Goal: Contribute content: Add original content to the website for others to see

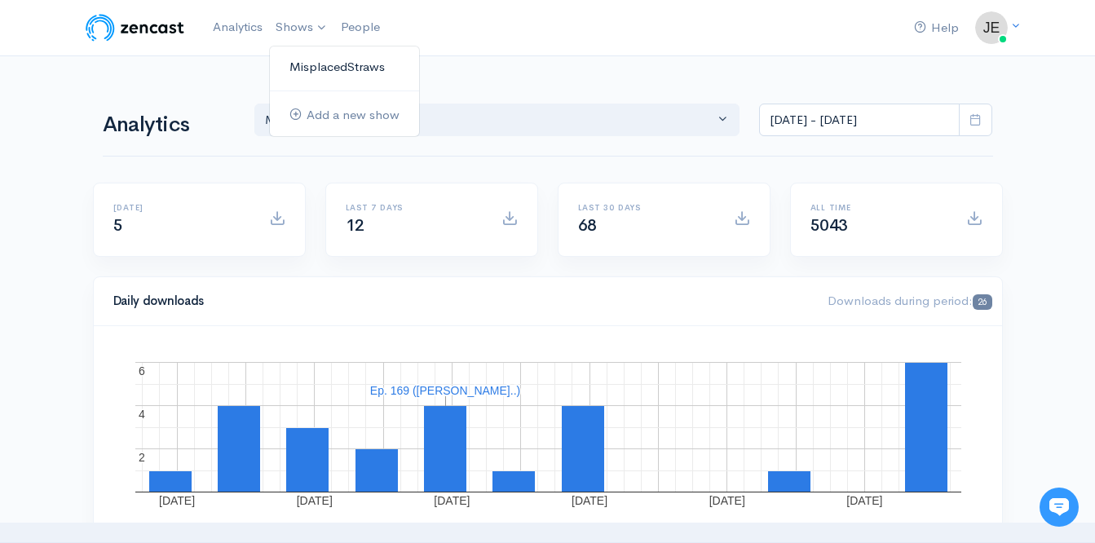
click at [320, 75] on link "MisplacedStraws" at bounding box center [344, 67] width 149 height 29
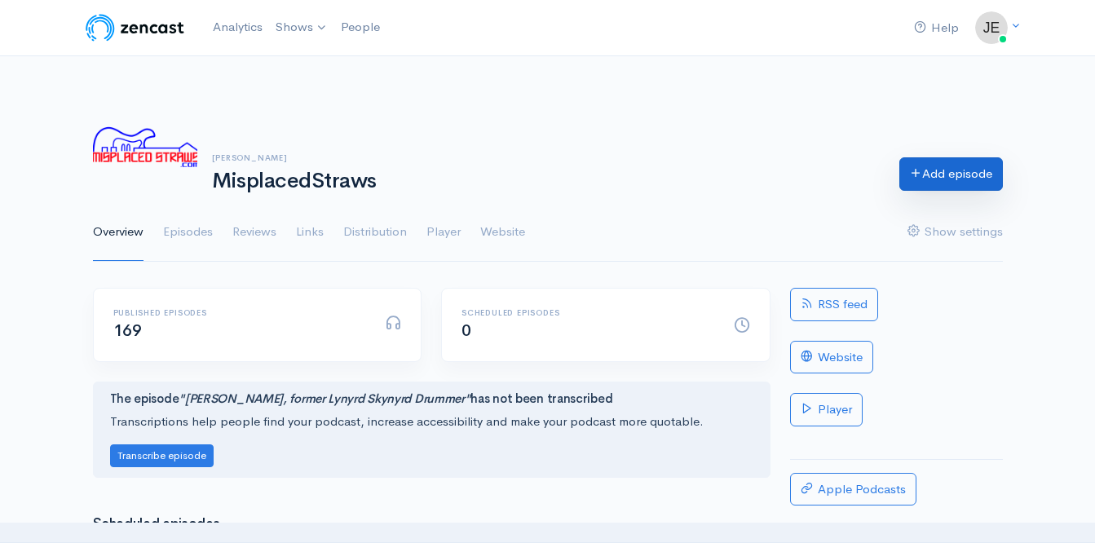
click at [953, 170] on link "Add episode" at bounding box center [952, 173] width 104 height 33
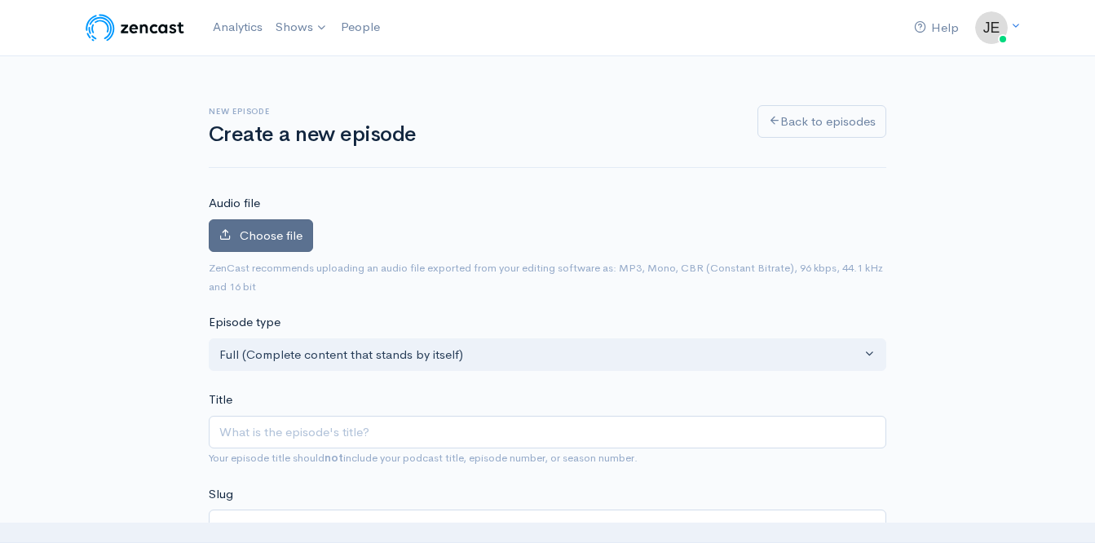
click at [283, 228] on span "Choose file" at bounding box center [271, 235] width 63 height 15
click at [0, 0] on input "Choose file" at bounding box center [0, 0] width 0 height 0
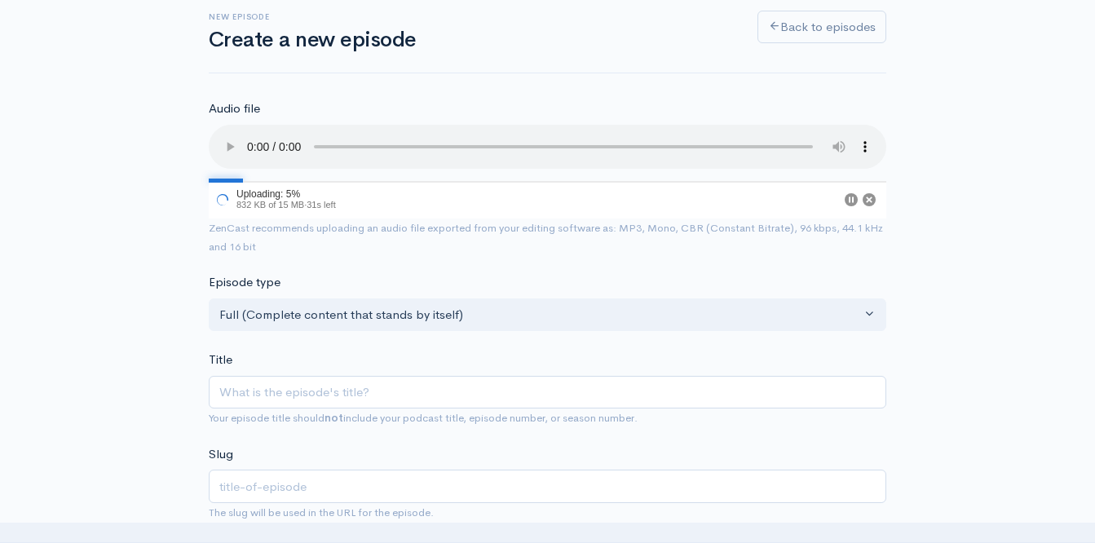
scroll to position [95, 0]
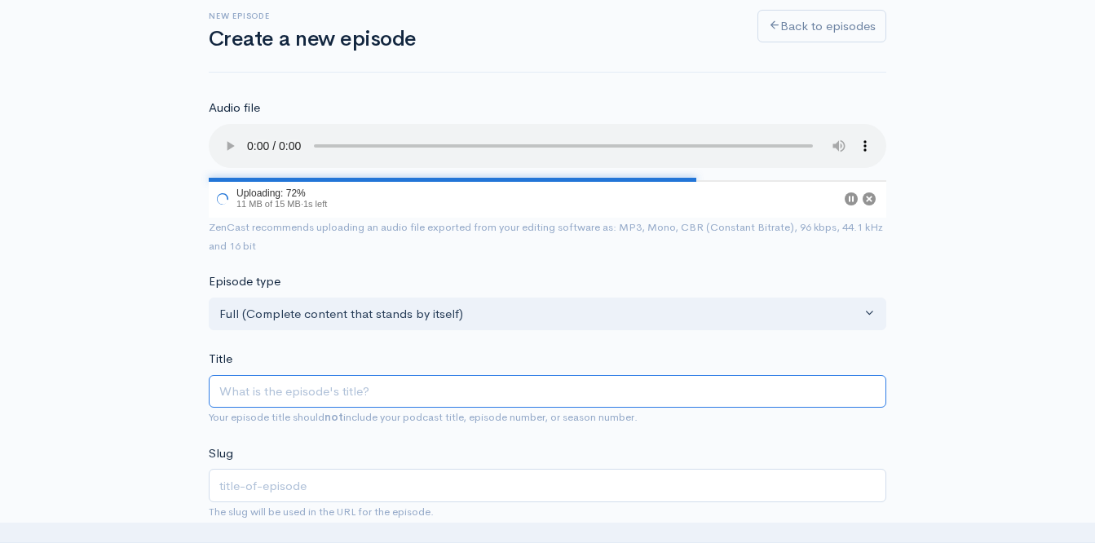
click at [331, 386] on input "Title" at bounding box center [548, 391] width 678 height 33
type input "W"
type input "w"
type input "Wa"
type input "wa"
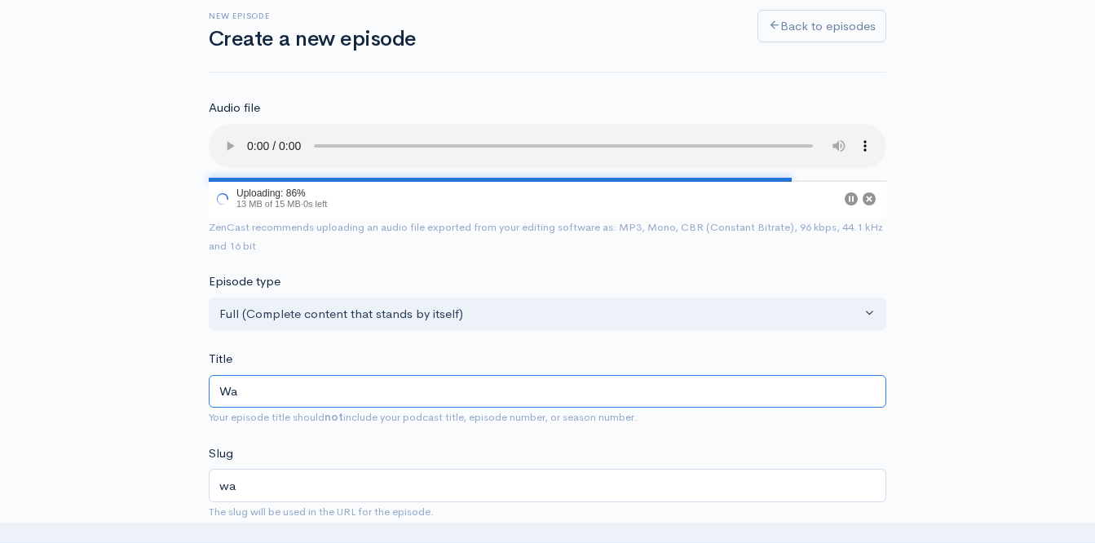
type input "Way"
type input "way"
type input "Wayl"
type input "wayl"
type input "Waylo"
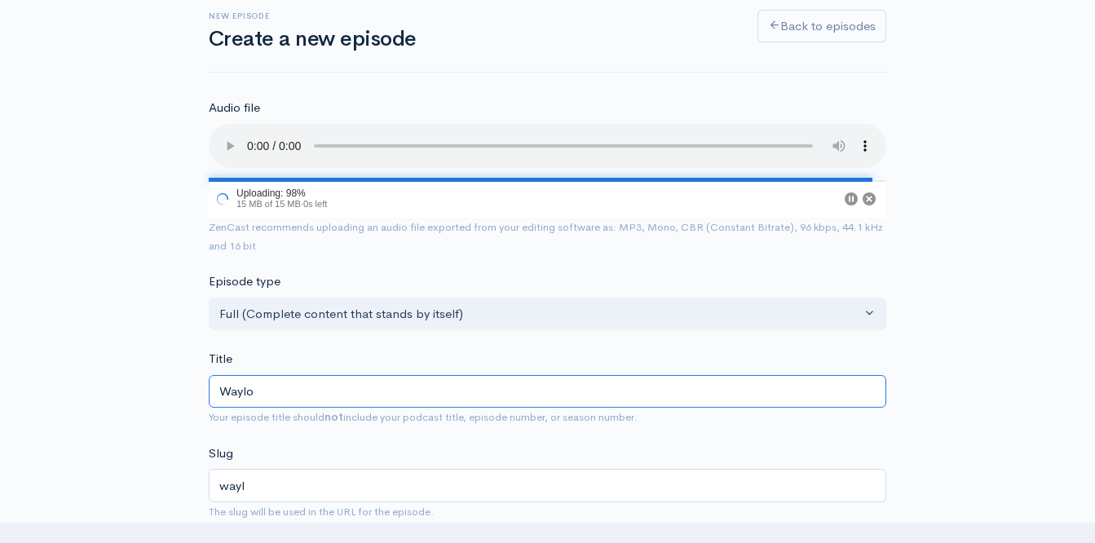
type input "waylo"
type input "[PERSON_NAME]"
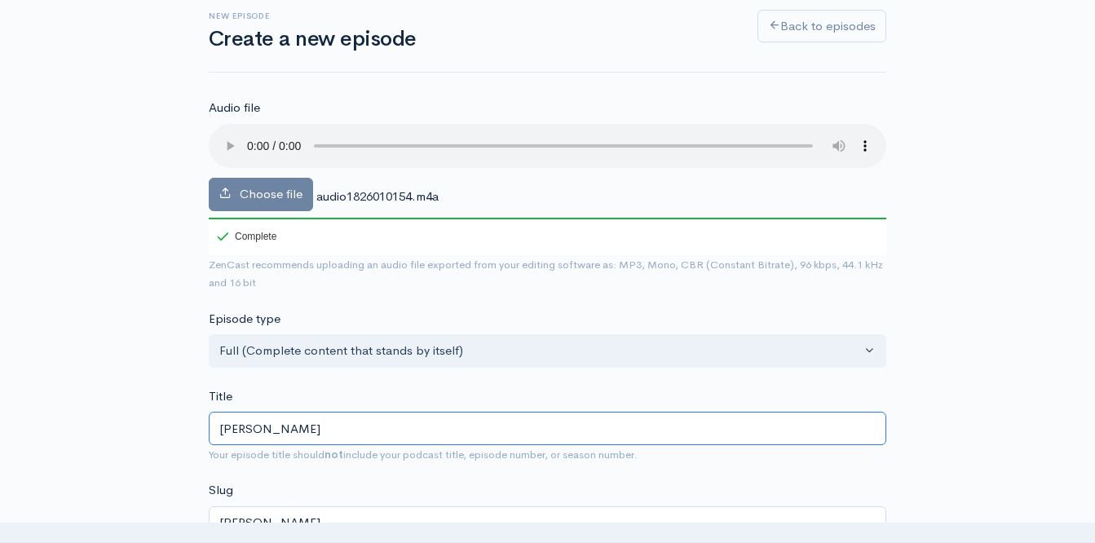
type input "[PERSON_NAME] R"
type input "[PERSON_NAME]-r"
type input "[PERSON_NAME] Re"
type input "[PERSON_NAME]-re"
type input "[PERSON_NAME]"
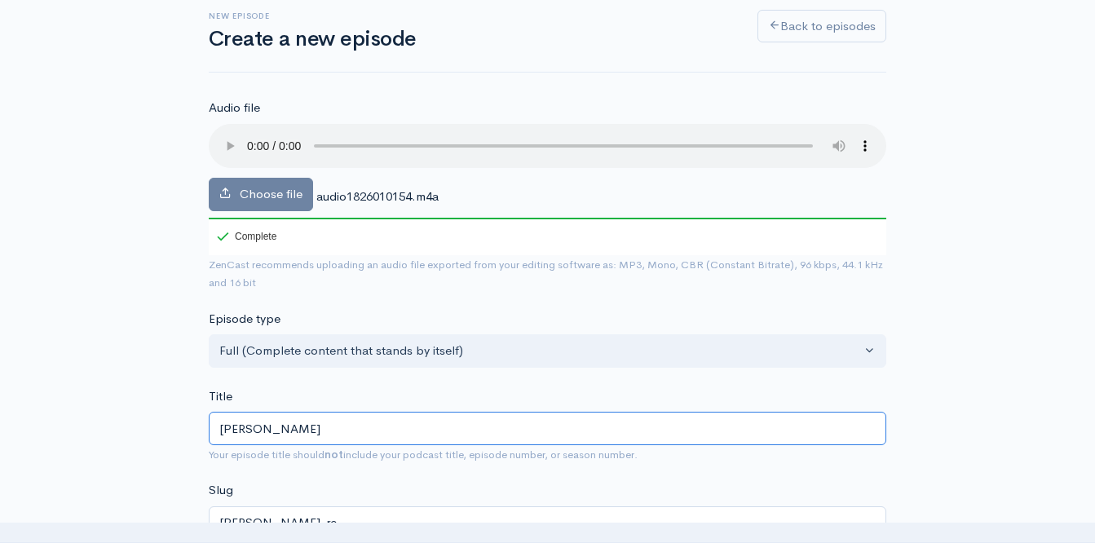
type input "[PERSON_NAME]"
type input "[PERSON_NAME] Reac"
type input "[PERSON_NAME]-reac"
type input "[PERSON_NAME]"
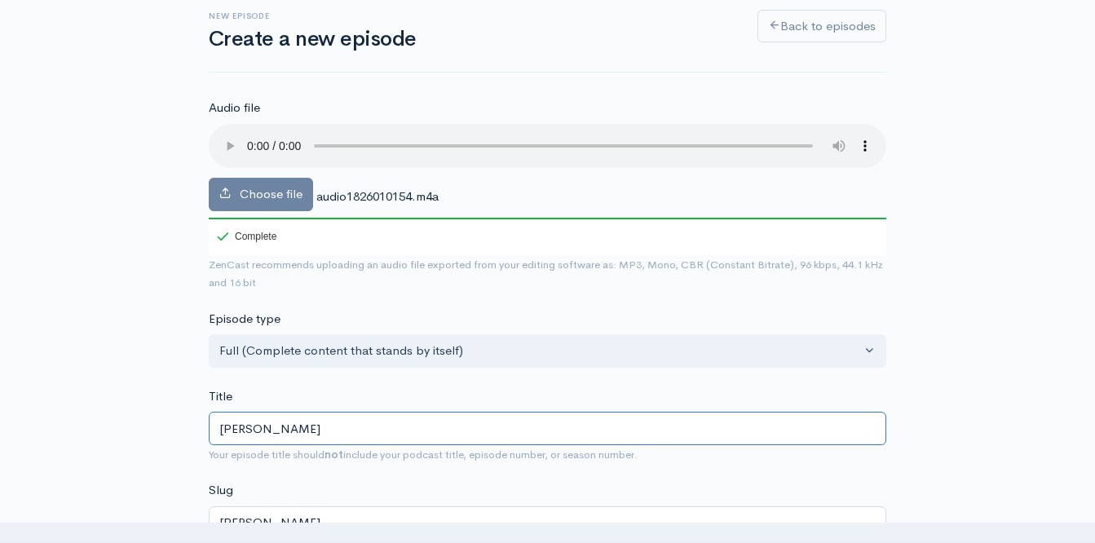
type input "[PERSON_NAME] Reav"
type input "[PERSON_NAME]-reav"
type input "[PERSON_NAME] Reavi"
type input "[PERSON_NAME]-reavi"
type input "[PERSON_NAME]"
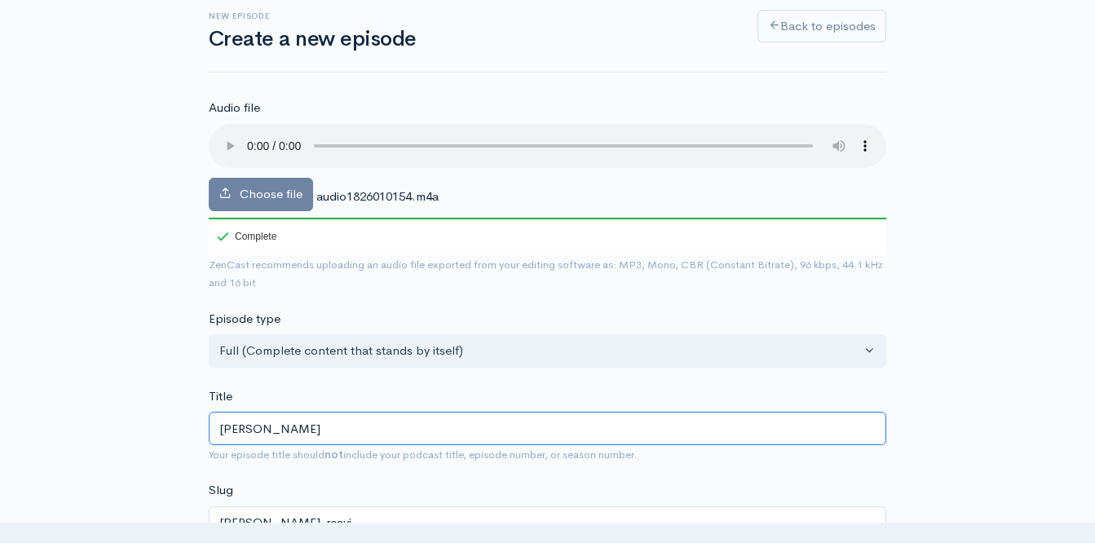
type input "[PERSON_NAME]"
type input "[PERSON_NAME] p"
type input "[PERSON_NAME]-p"
type input "[PERSON_NAME] pf"
type input "[PERSON_NAME]-pf"
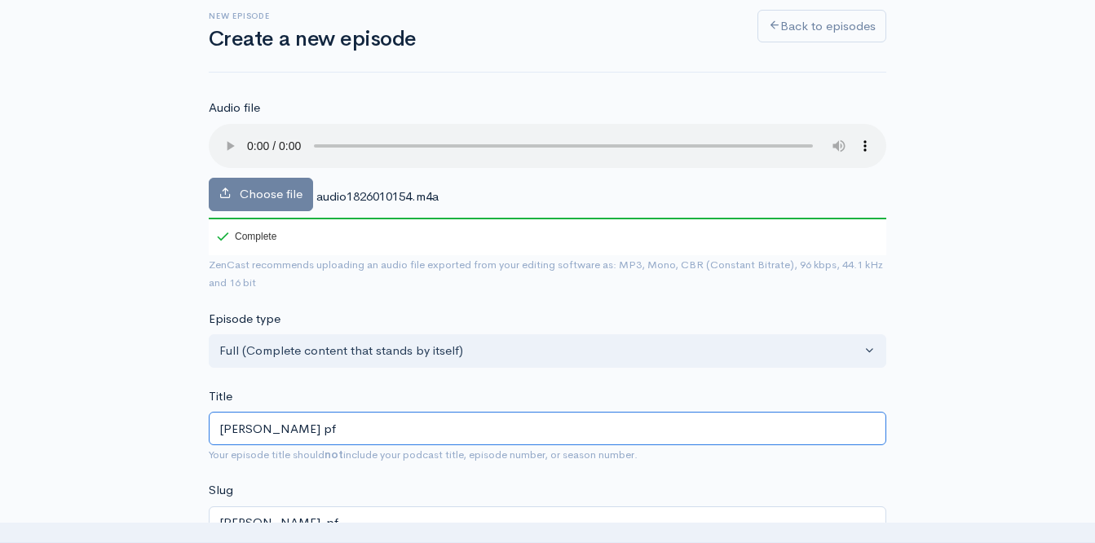
type input "[PERSON_NAME] p"
type input "[PERSON_NAME]-p"
type input "[PERSON_NAME]"
type input "[PERSON_NAME] o"
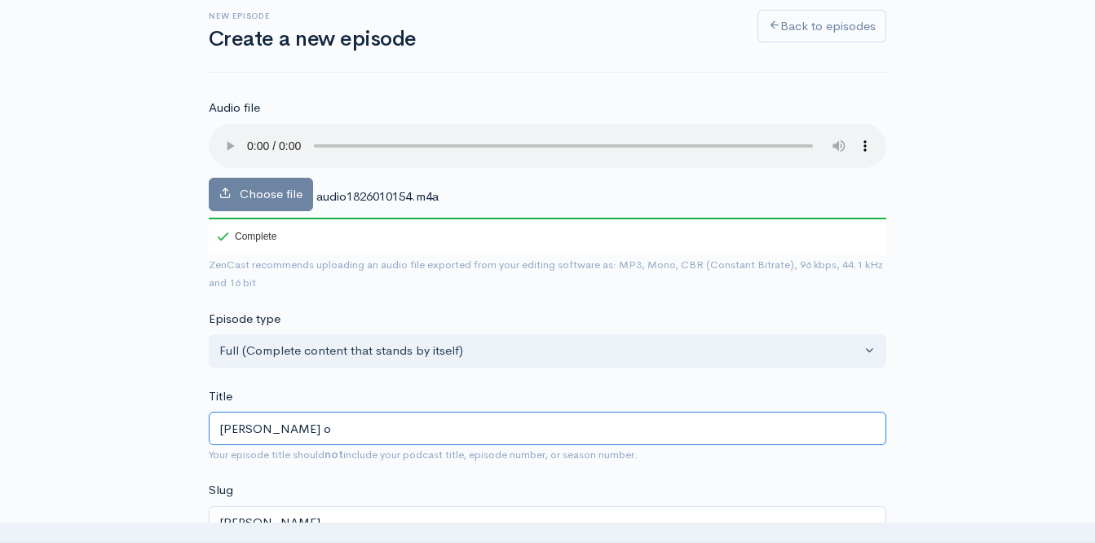
type input "[PERSON_NAME]-o"
type input "[PERSON_NAME] of"
type input "[PERSON_NAME]-of"
type input "[PERSON_NAME] of A"
type input "[PERSON_NAME]-of-a"
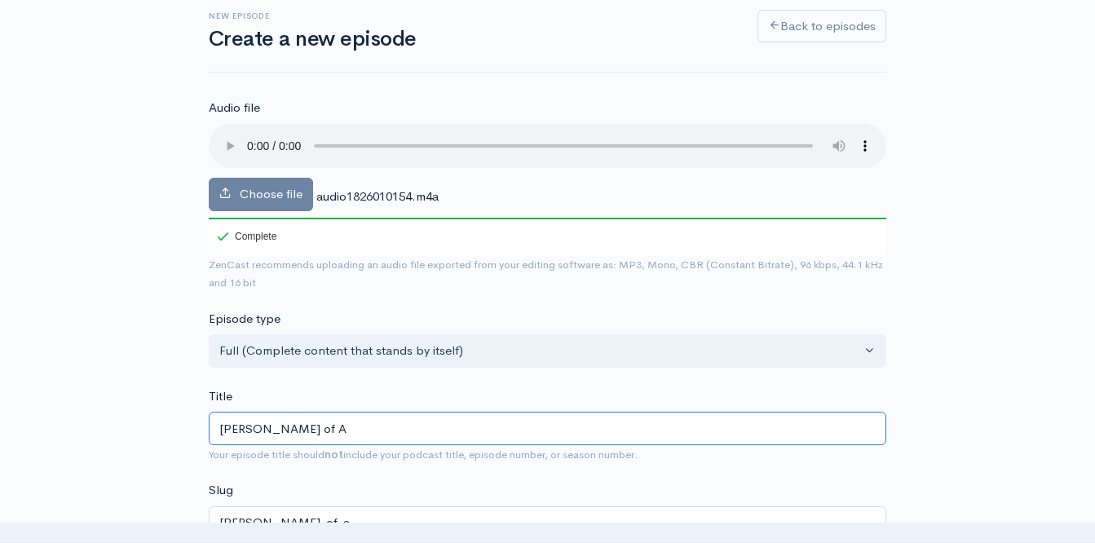
type input "[PERSON_NAME] of A K"
type input "[PERSON_NAME]-of-a-k"
type input "[PERSON_NAME] of A Ki"
type input "[PERSON_NAME]-of-a-ki"
type input "[PERSON_NAME] of A Kil"
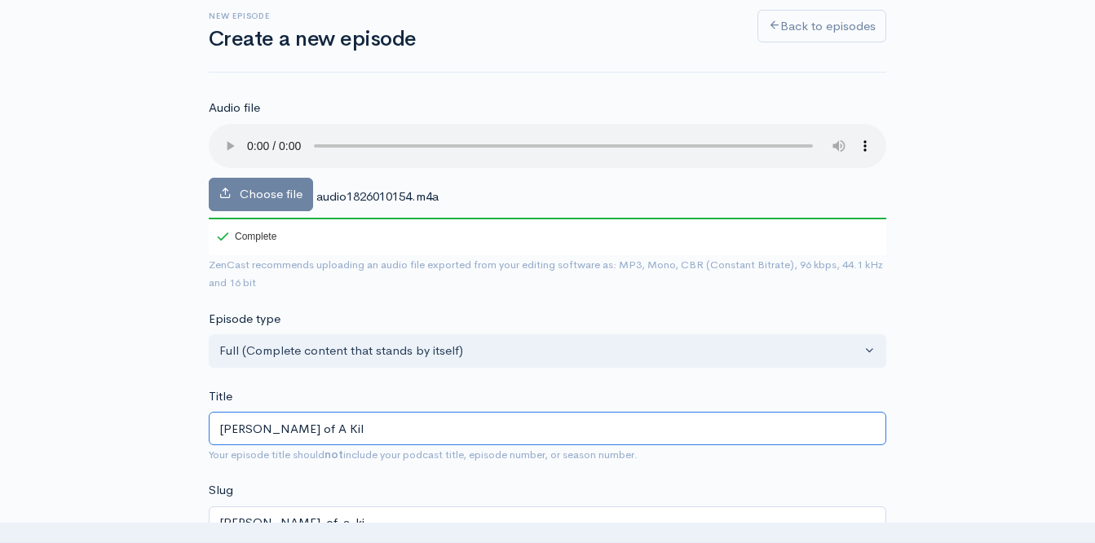
type input "[PERSON_NAME]-of-a-kil"
type input "[PERSON_NAME] of A [PERSON_NAME]"
type input "[PERSON_NAME]-of-a-[PERSON_NAME]"
type input "[PERSON_NAME] of A Killer"
type input "[PERSON_NAME]-of-a-killer"
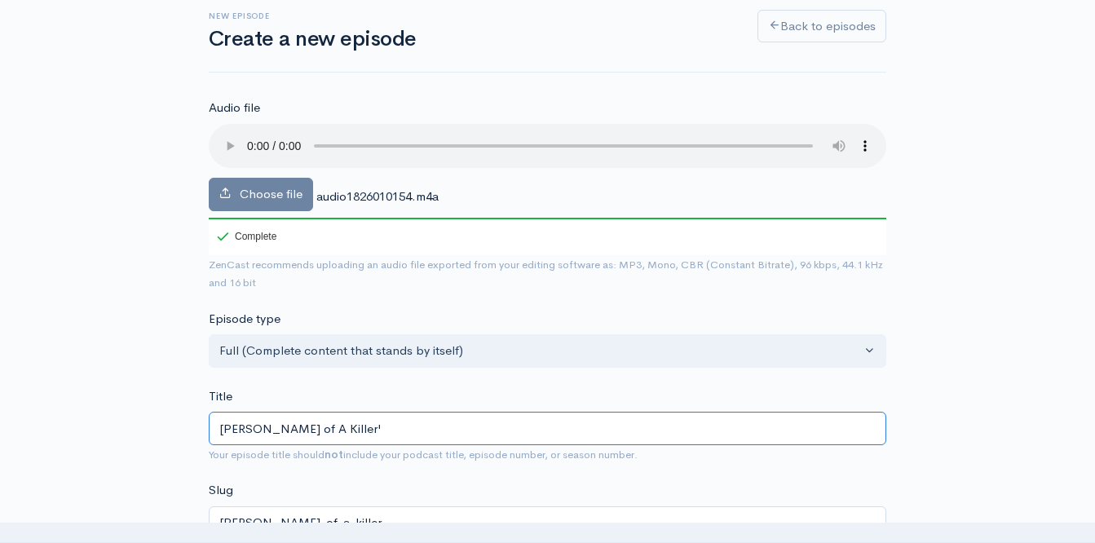
type input "[PERSON_NAME] of A Killer's"
type input "[PERSON_NAME]-of-a-killers"
type input "[PERSON_NAME] of A Killer's C"
type input "[PERSON_NAME]-of-a-killers-c"
type input "[PERSON_NAME] of A Killer's Cp"
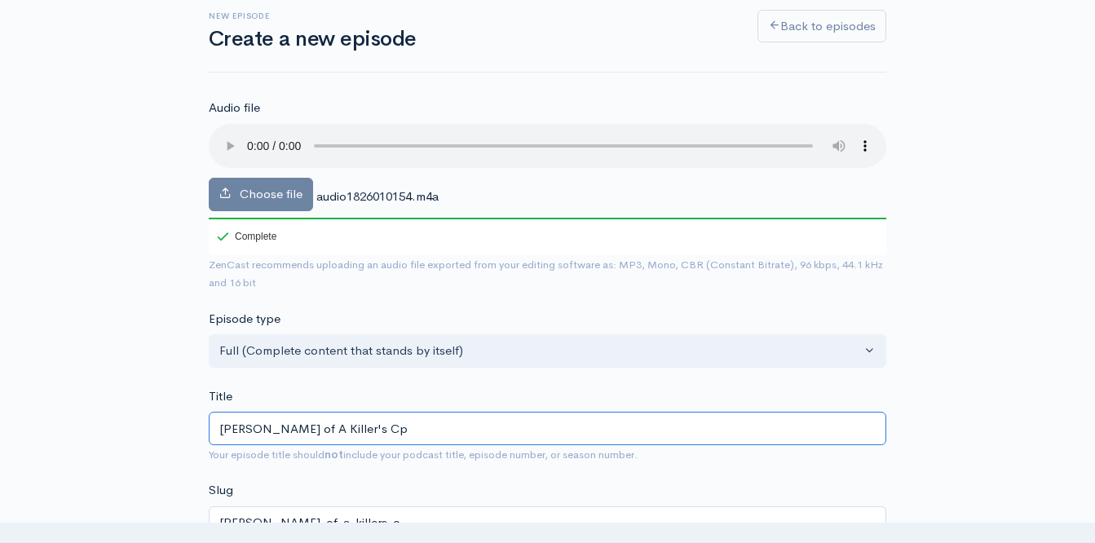
type input "[PERSON_NAME]-of-a-killers-cp"
type input "[PERSON_NAME] of A Killer's Cpn"
type input "[PERSON_NAME]-of-a-killers-cpn"
type input "[PERSON_NAME] of A Killer's Cp"
type input "[PERSON_NAME]-of-a-killers-cp"
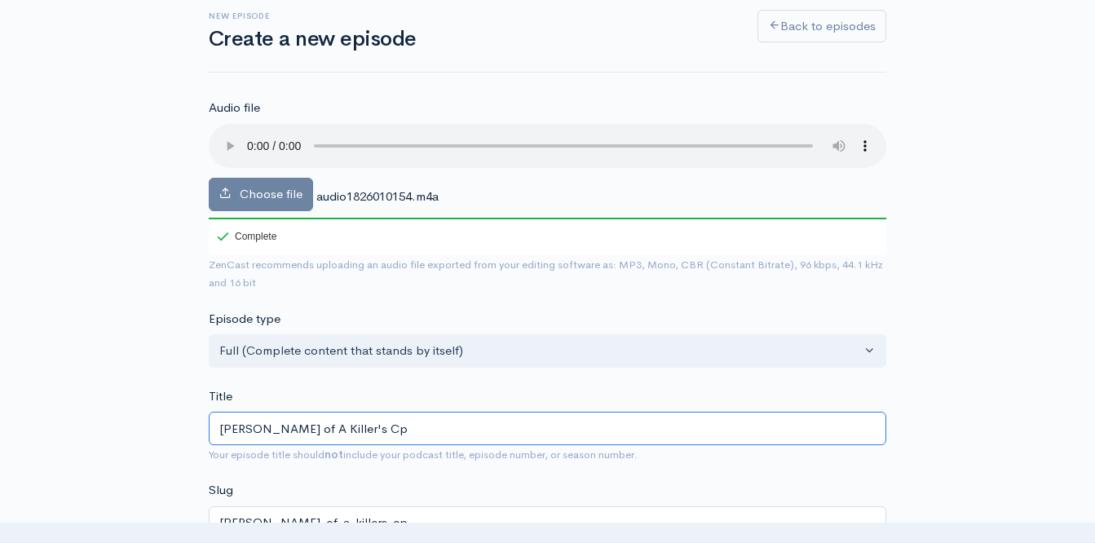
type input "[PERSON_NAME] of A Killer's C"
type input "[PERSON_NAME]-of-a-killers-c"
type input "[PERSON_NAME] of A Killer's Co"
type input "[PERSON_NAME]-of-a-killers-co"
type input "[PERSON_NAME] of A Killer's Con"
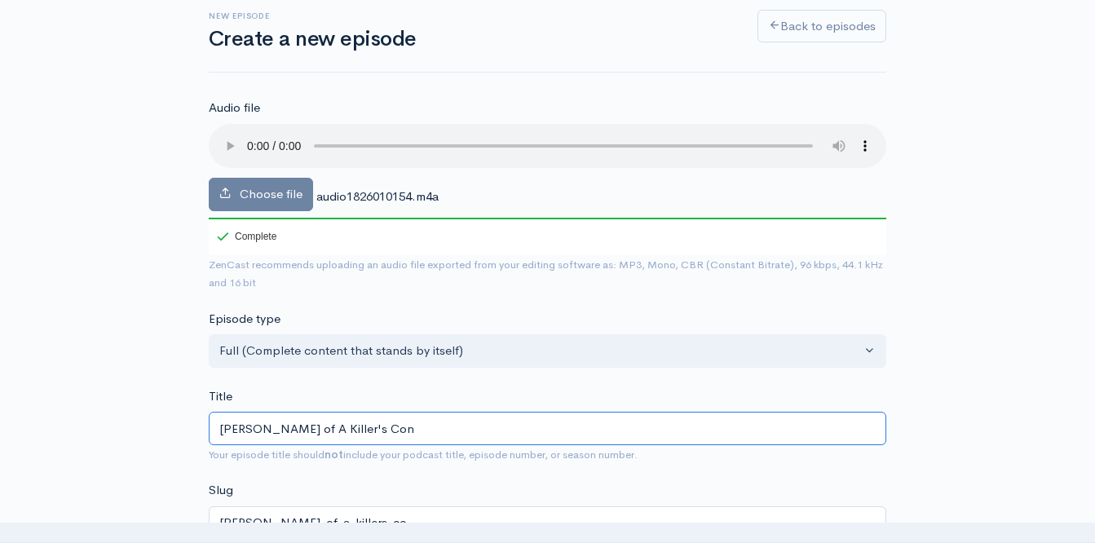
type input "[PERSON_NAME]-of-a-killers-con"
type input "[PERSON_NAME] of A Killer's Conf"
type input "[PERSON_NAME]-of-a-killers-conf"
type input "[PERSON_NAME] of A Killer's Confe"
type input "[PERSON_NAME]-of-a-killers-confe"
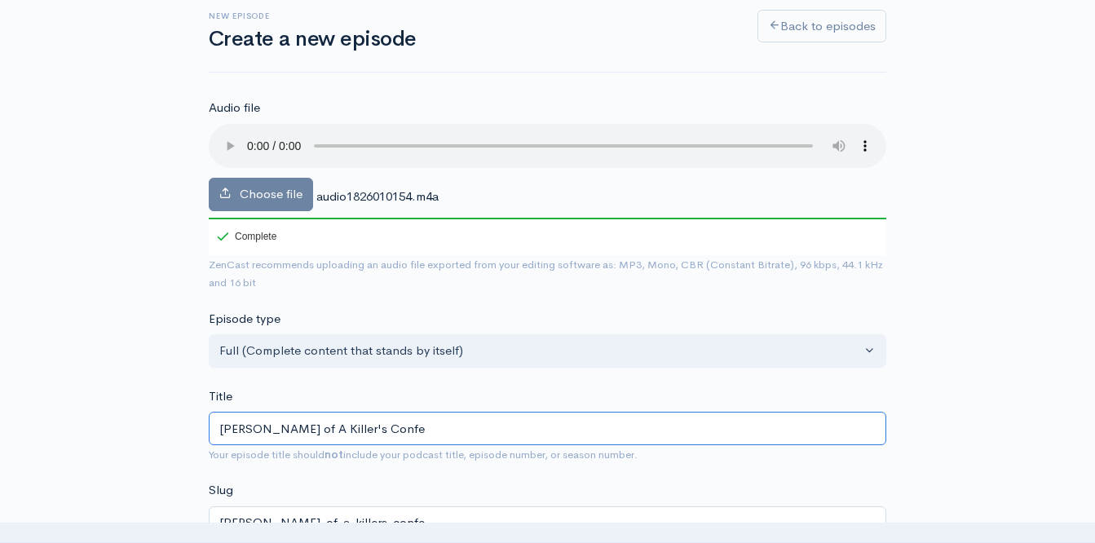
type input "[PERSON_NAME] of A Killer's Confes"
type input "[PERSON_NAME]-of-a-killers-confes"
type input "[PERSON_NAME] of A Killer's Confess"
type input "[PERSON_NAME]-of-a-killers-confess"
type input "[PERSON_NAME] of A Killer's Confessi"
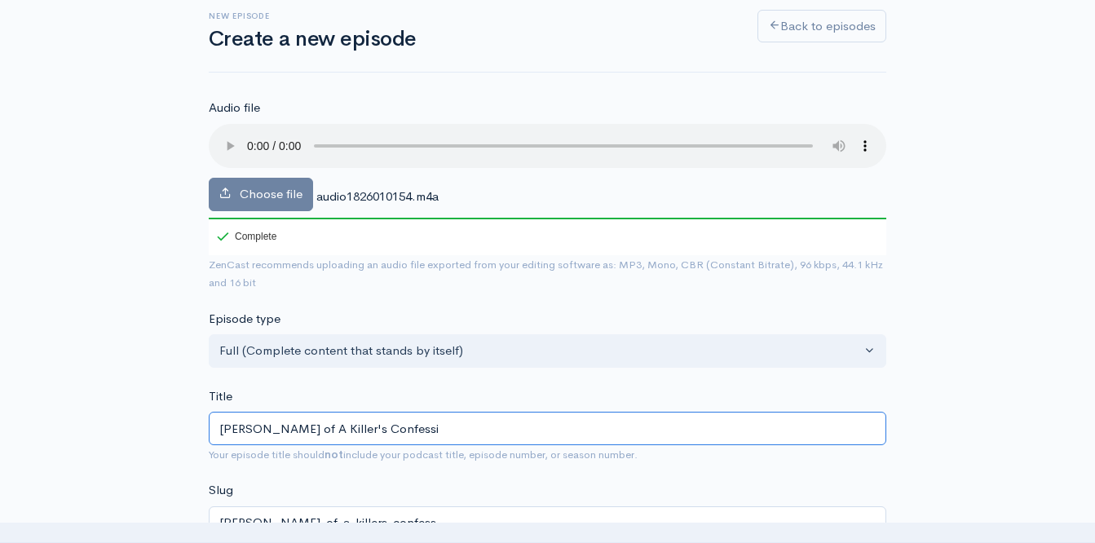
type input "[PERSON_NAME]-of-a-killers-confessi"
type input "[PERSON_NAME] of A Killer's Confessio"
type input "[PERSON_NAME]-of-a-killers-confessio"
type input "[PERSON_NAME] of A Killer's Confessiom"
type input "[PERSON_NAME]-of-a-killers-confessiom"
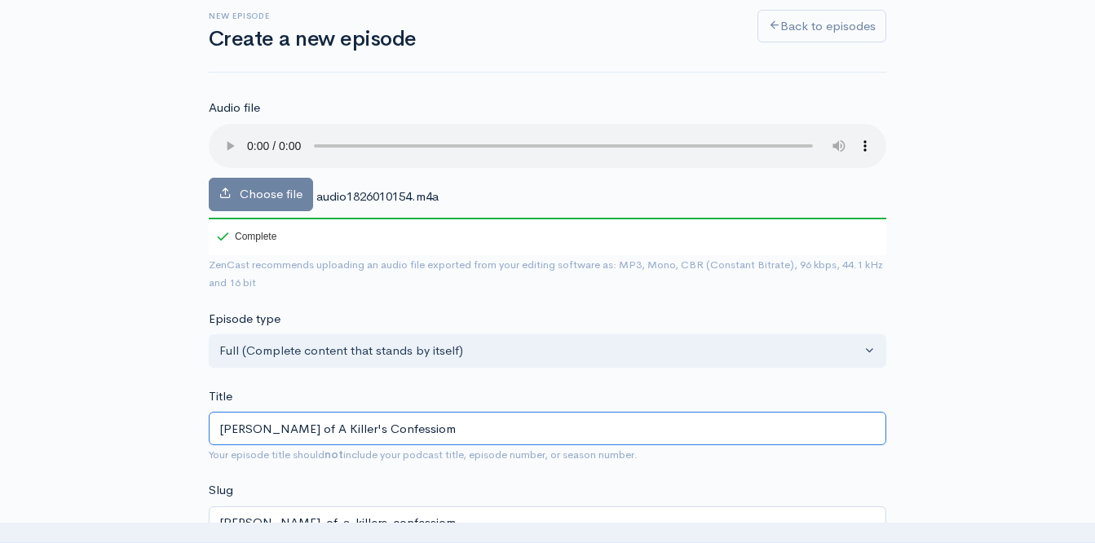
type input "[PERSON_NAME] of A Killer's Confessio"
type input "[PERSON_NAME]-of-a-killers-confessio"
type input "[PERSON_NAME] of A Killer's Confessiom"
type input "[PERSON_NAME]-of-a-killers-confessiom"
type input "[PERSON_NAME] of A Killer's Confessio"
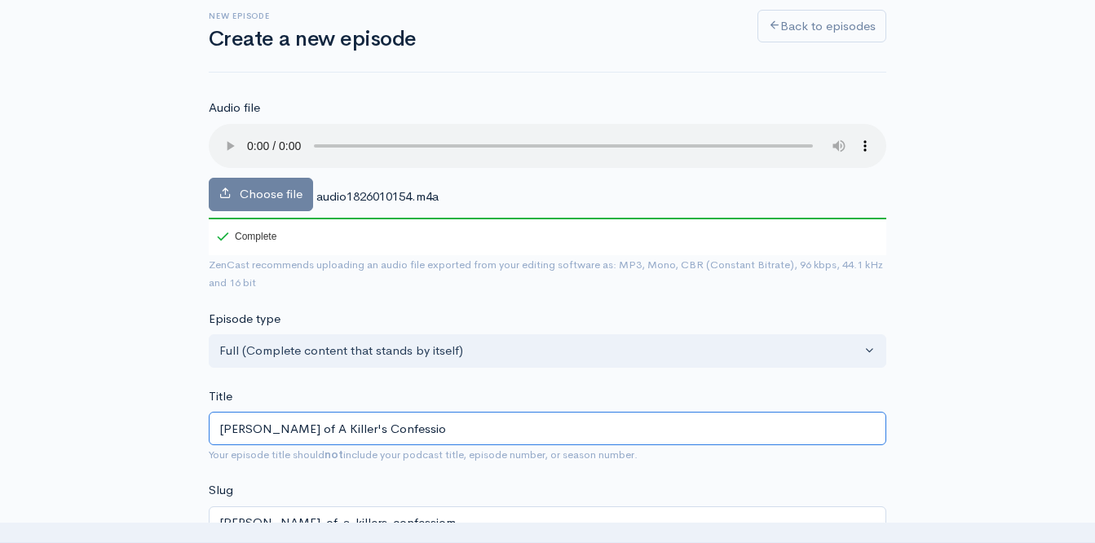
type input "[PERSON_NAME]-of-a-killers-confessio"
type input "[PERSON_NAME] of A Killer's Confession"
type input "[PERSON_NAME]-of-a-killers-confession"
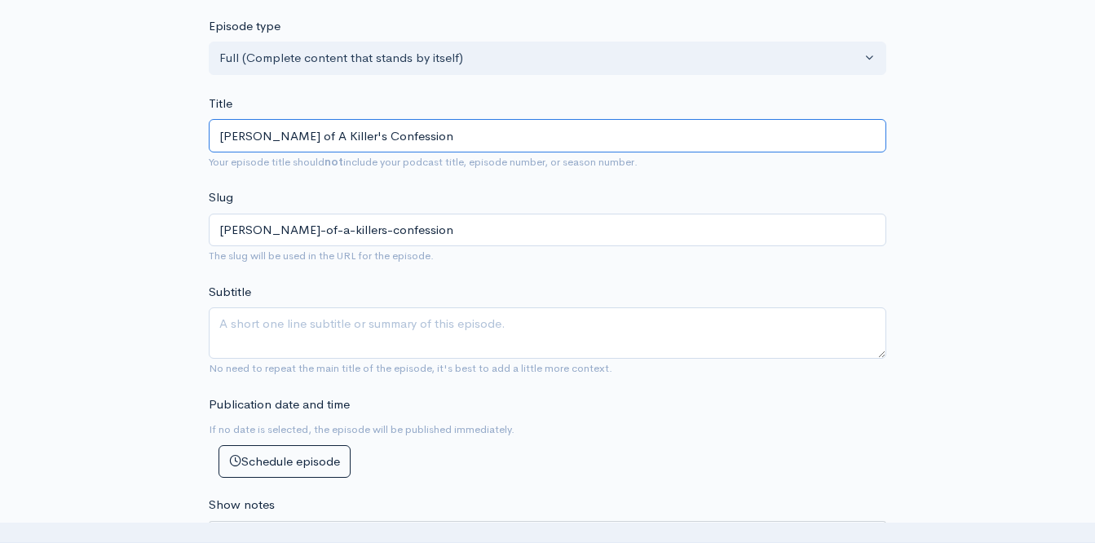
scroll to position [389, 0]
type input "[PERSON_NAME] of A Killer's Confession"
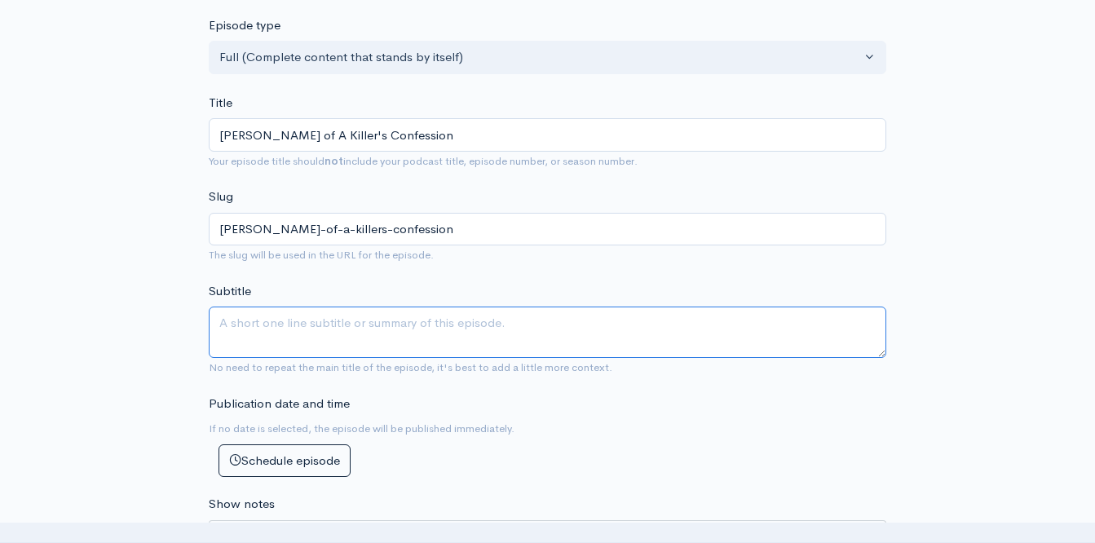
click at [347, 333] on textarea "Subtitle" at bounding box center [548, 332] width 678 height 51
type textarea "w"
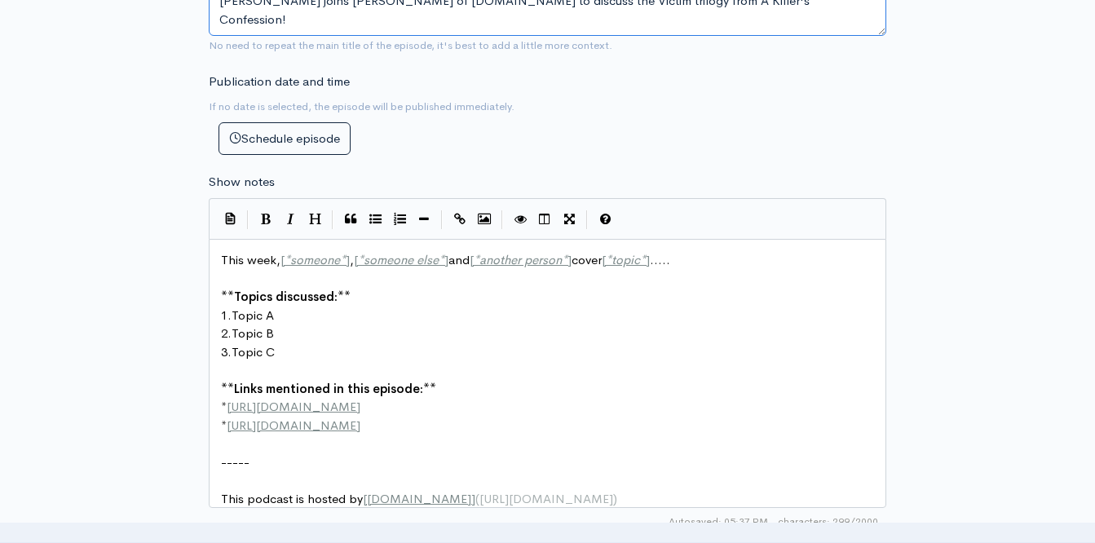
scroll to position [712, 0]
type textarea "[PERSON_NAME] joins [PERSON_NAME] of [DOMAIN_NAME] to discuss the Victim trilog…"
drag, startPoint x: 455, startPoint y: 263, endPoint x: 283, endPoint y: 263, distance: 172.1
type textarea "[PERSON_NAME]"
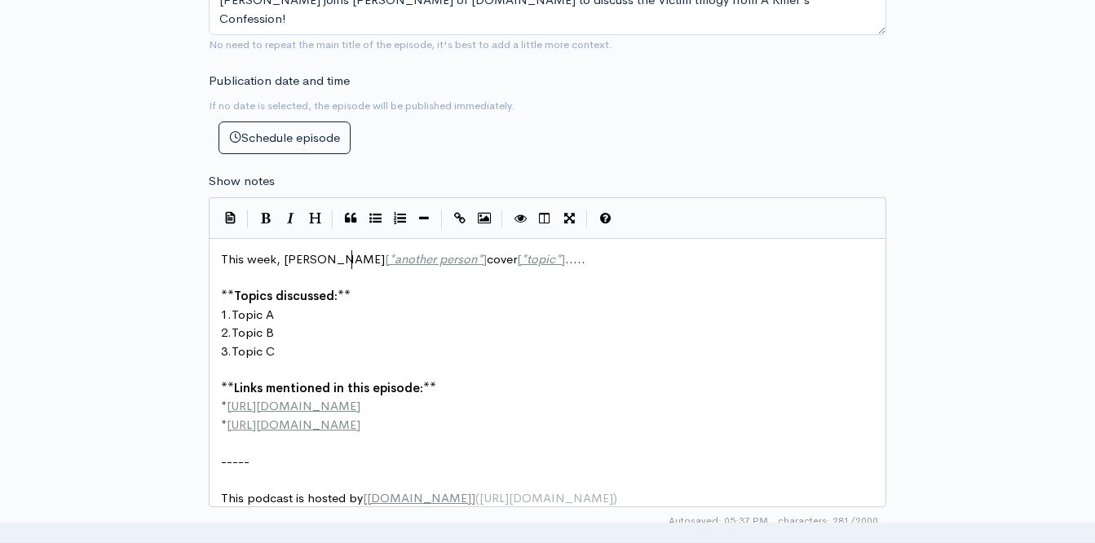
scroll to position [6, 75]
drag, startPoint x: 381, startPoint y: 260, endPoint x: 486, endPoint y: 262, distance: 105.2
type textarea "[PERSON_NAME]"
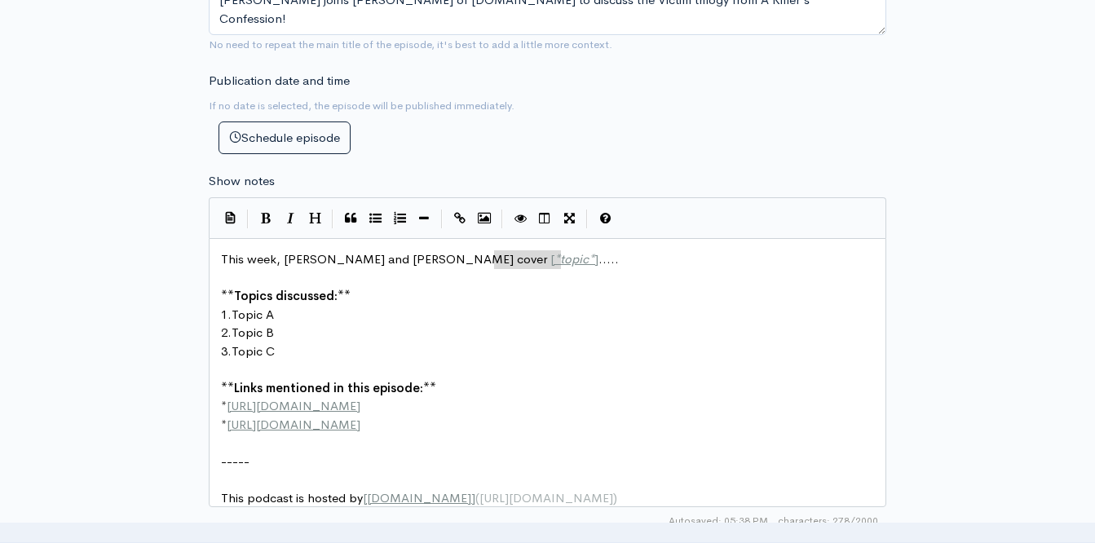
type textarea "[*topic*]....."
drag, startPoint x: 495, startPoint y: 262, endPoint x: 576, endPoint y: 259, distance: 80.8
drag, startPoint x: 276, startPoint y: 315, endPoint x: 236, endPoint y: 316, distance: 40.8
type textarea "A Killer's Confession"
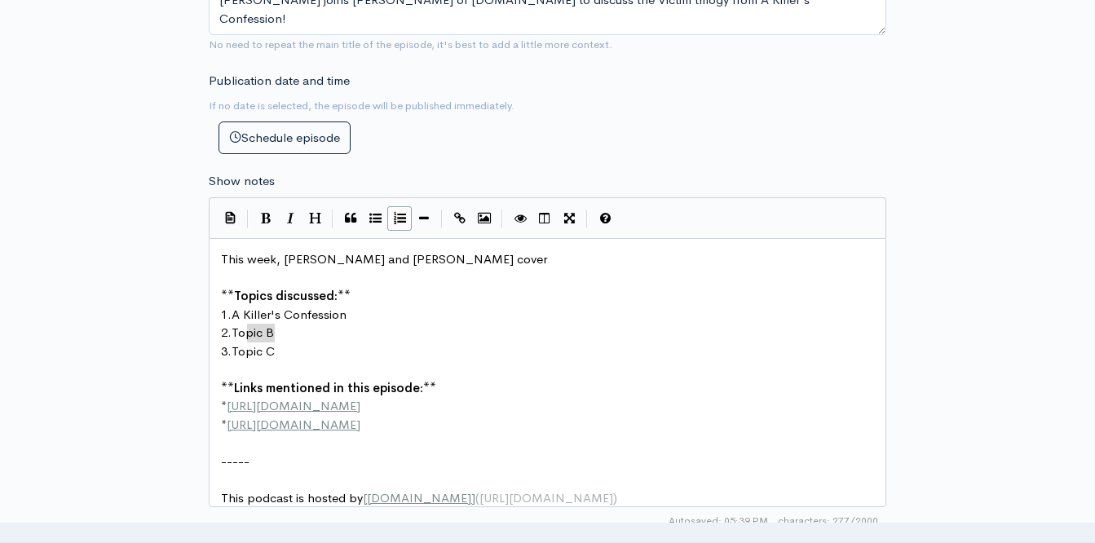
type textarea "opic B"
drag, startPoint x: 272, startPoint y: 328, endPoint x: 237, endPoint y: 325, distance: 34.4
click at [292, 215] on icon "Italic" at bounding box center [290, 218] width 7 height 12
type textarea "Victim"
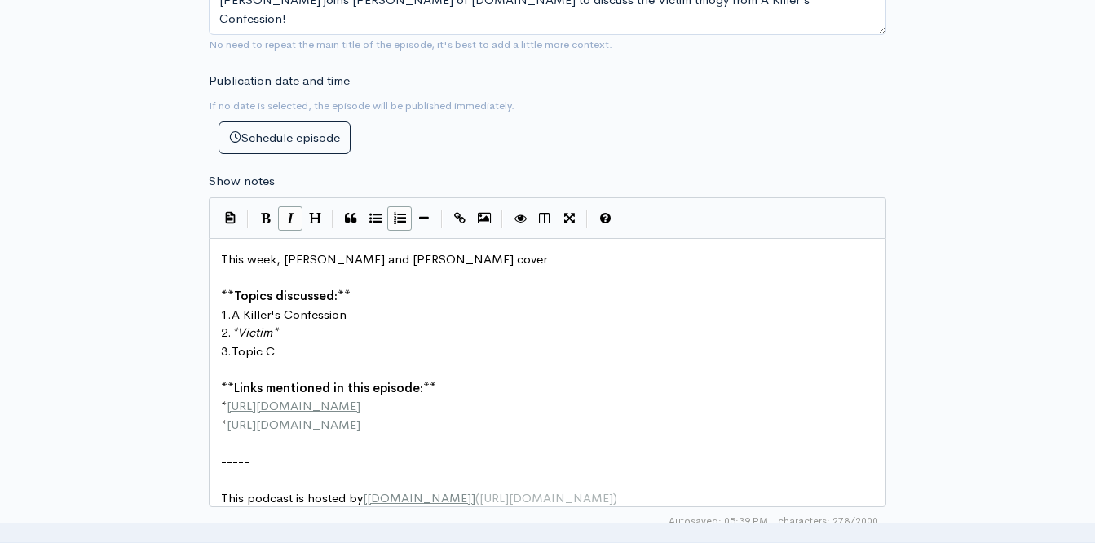
click at [292, 215] on icon "Italic" at bounding box center [290, 218] width 7 height 12
type textarea "Victim"
drag, startPoint x: 276, startPoint y: 334, endPoint x: 239, endPoint y: 335, distance: 36.7
click at [291, 218] on icon "Italic" at bounding box center [290, 218] width 7 height 12
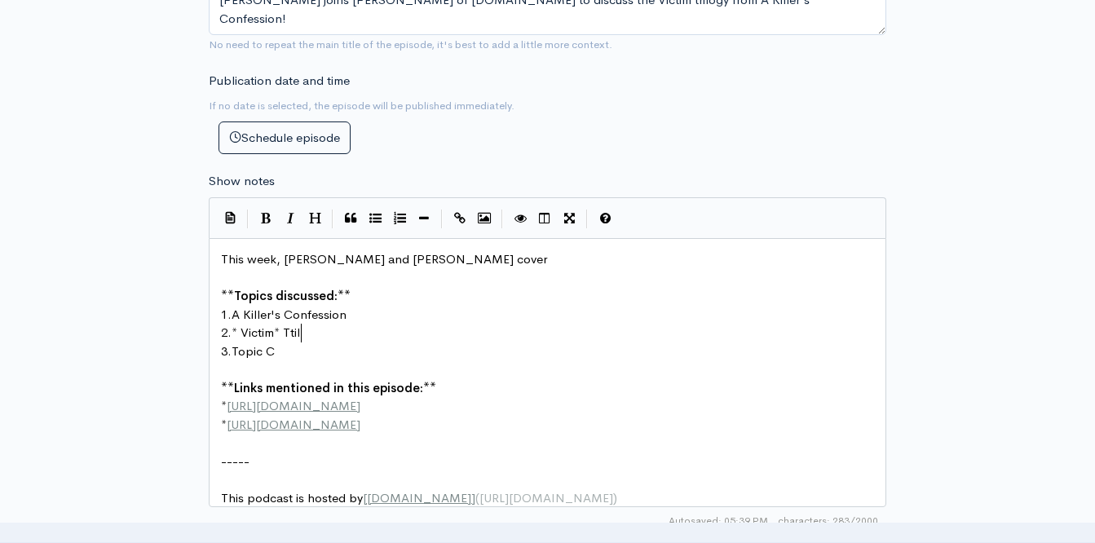
type textarea "Ttilo"
type textarea "rilogy"
drag, startPoint x: 273, startPoint y: 356, endPoint x: 236, endPoint y: 356, distance: 37.5
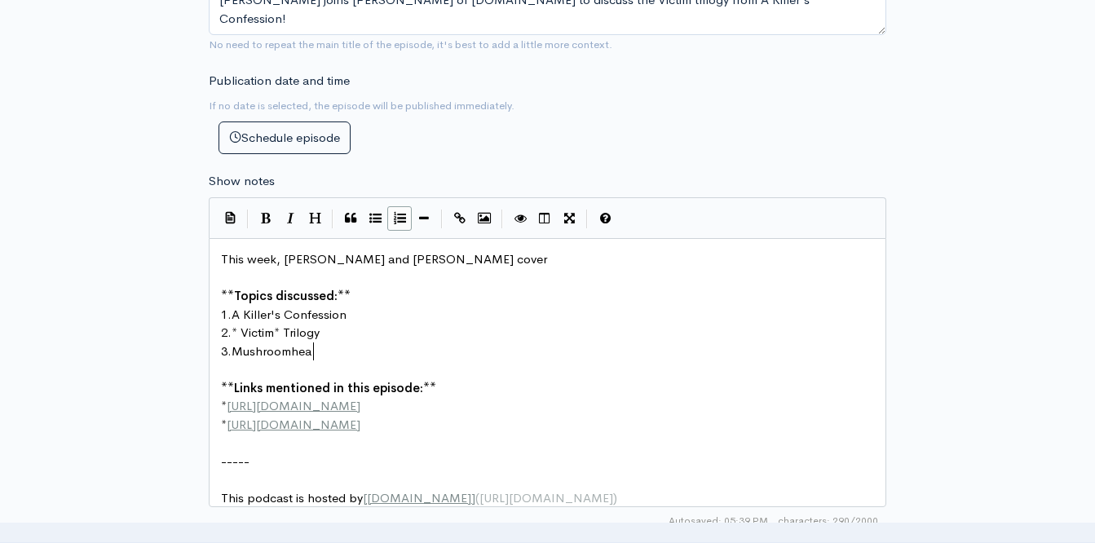
type textarea "Mushroomhead"
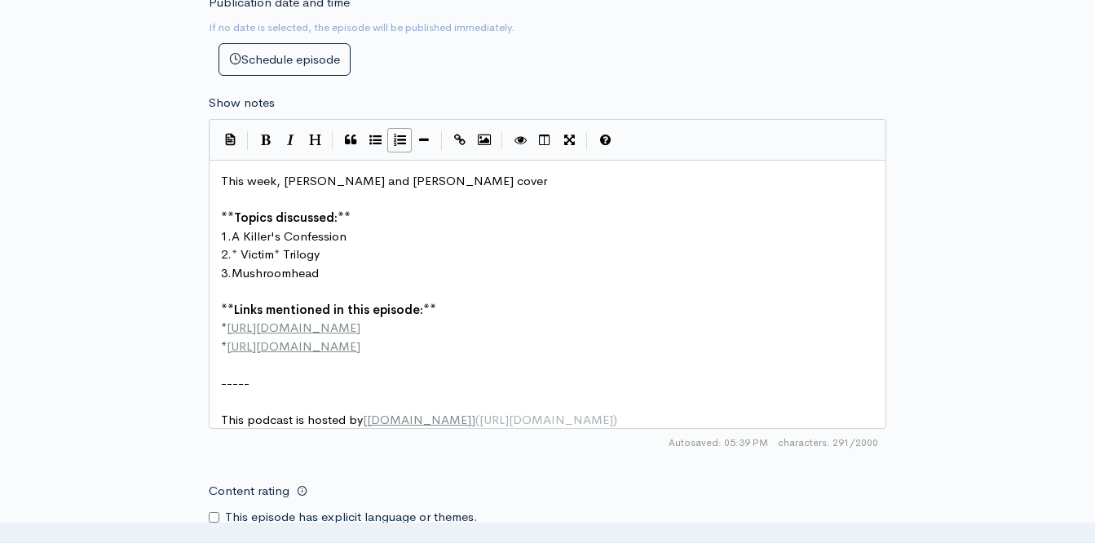
scroll to position [805, 0]
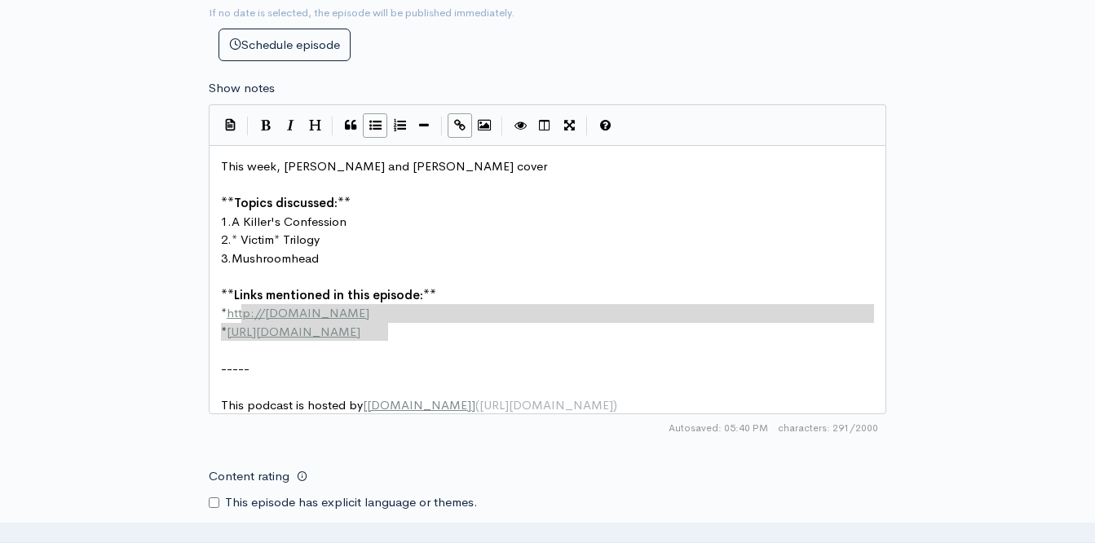
type textarea "**Links mentioned in this episode:** * [URL][DOMAIN_NAME] * [URL][DOMAIN_NAME]"
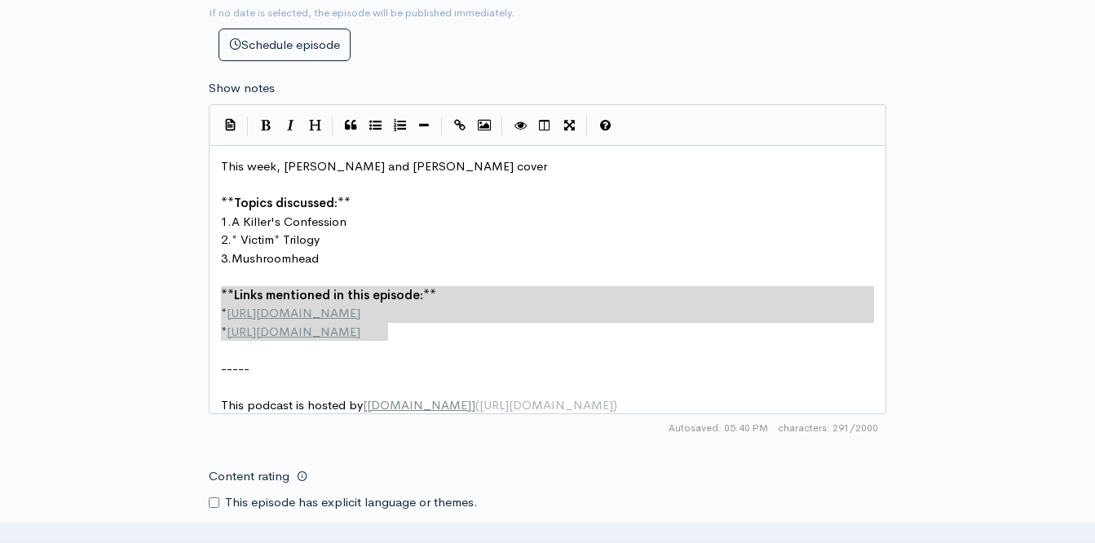
drag, startPoint x: 396, startPoint y: 337, endPoint x: 197, endPoint y: 294, distance: 202.7
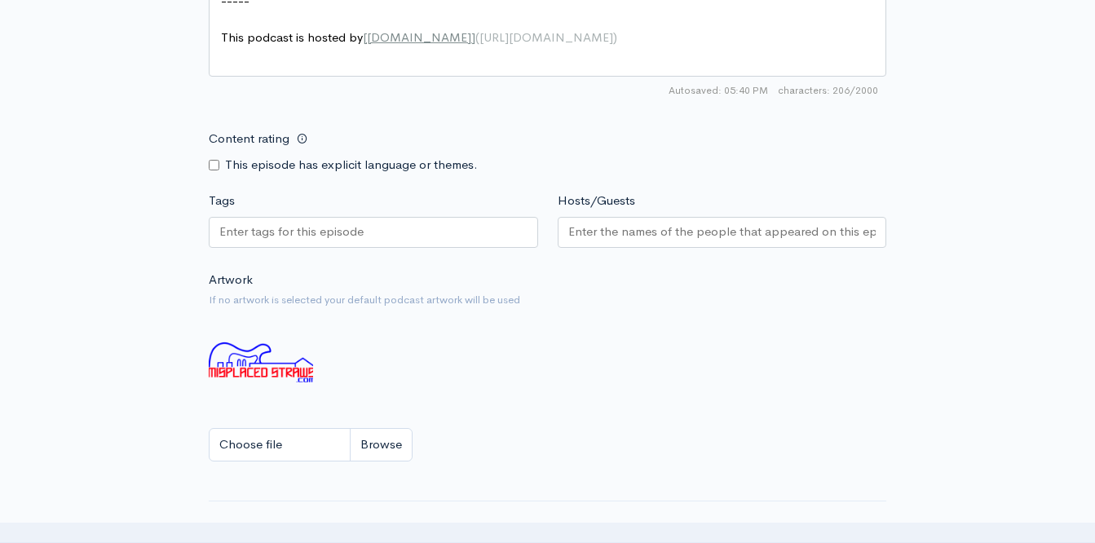
scroll to position [1137, 0]
click at [264, 234] on input "Tags" at bounding box center [292, 231] width 147 height 19
type input "Mushroomhead"
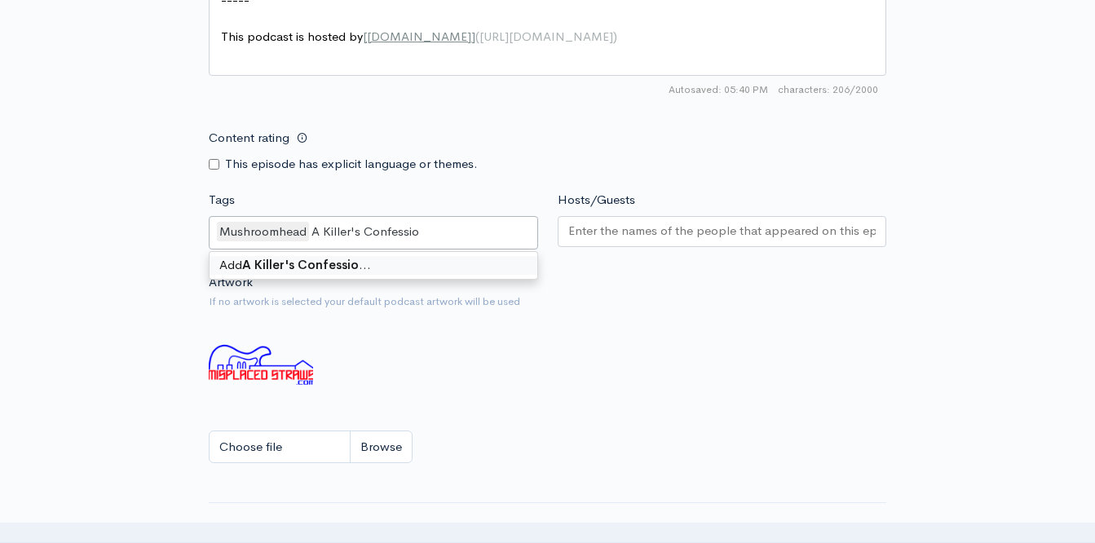
type input "A Killer's Confession"
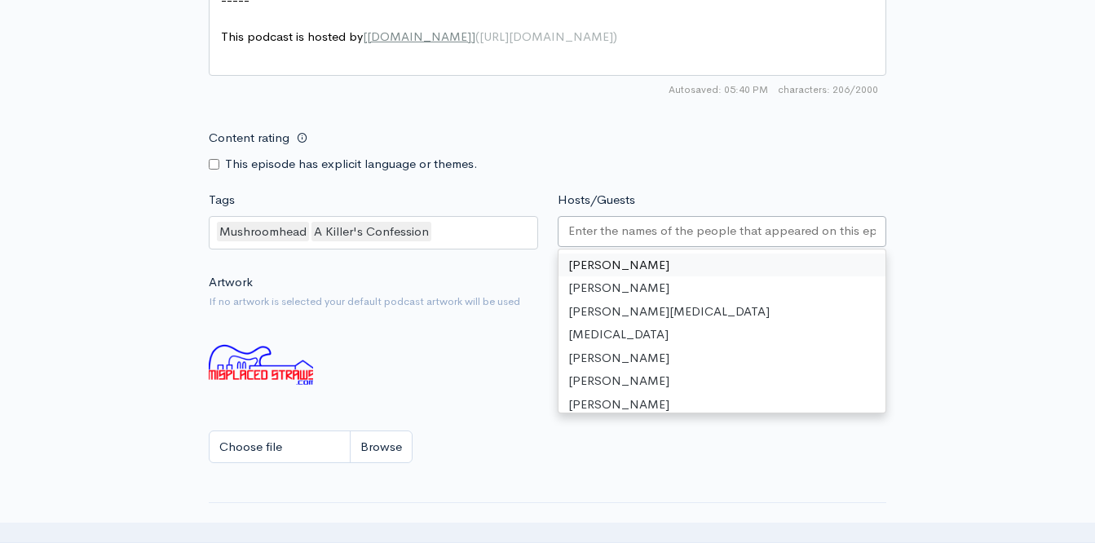
click at [646, 245] on div at bounding box center [722, 231] width 329 height 31
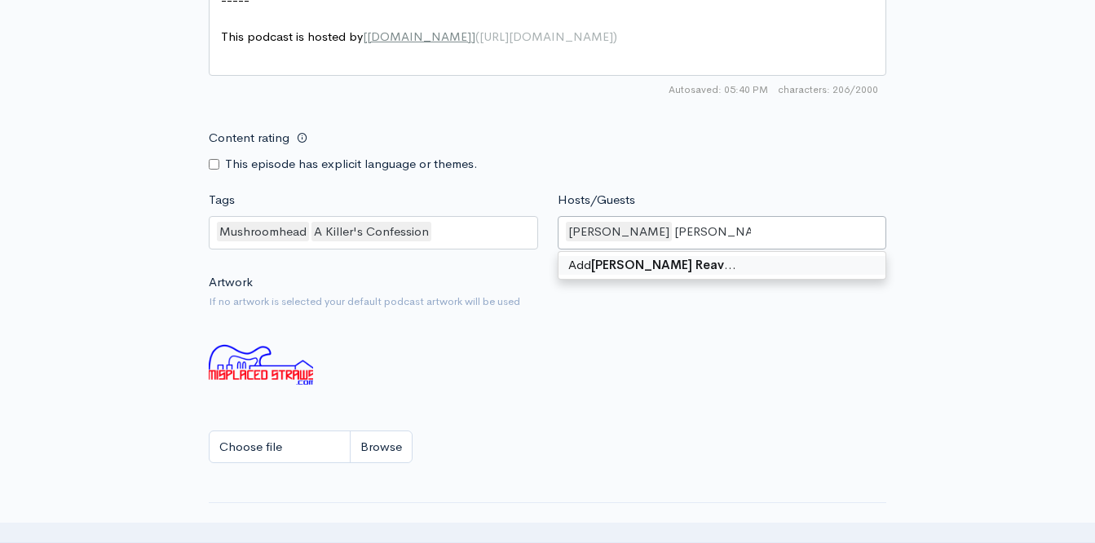
type input "[PERSON_NAME]"
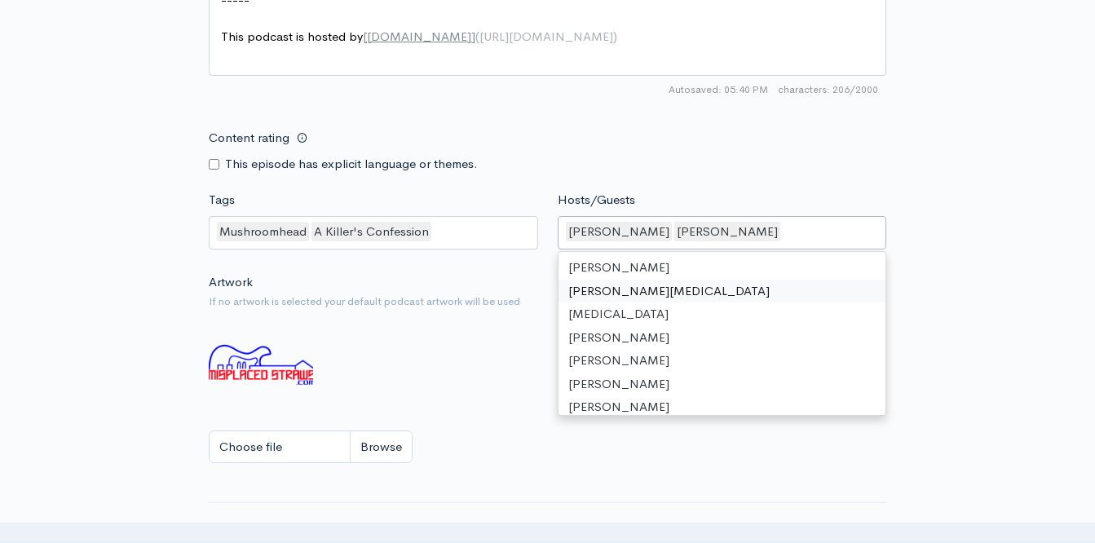
click at [459, 363] on div "Artwork If no artwork is selected your default podcast artwork will be used Cho…" at bounding box center [548, 373] width 678 height 201
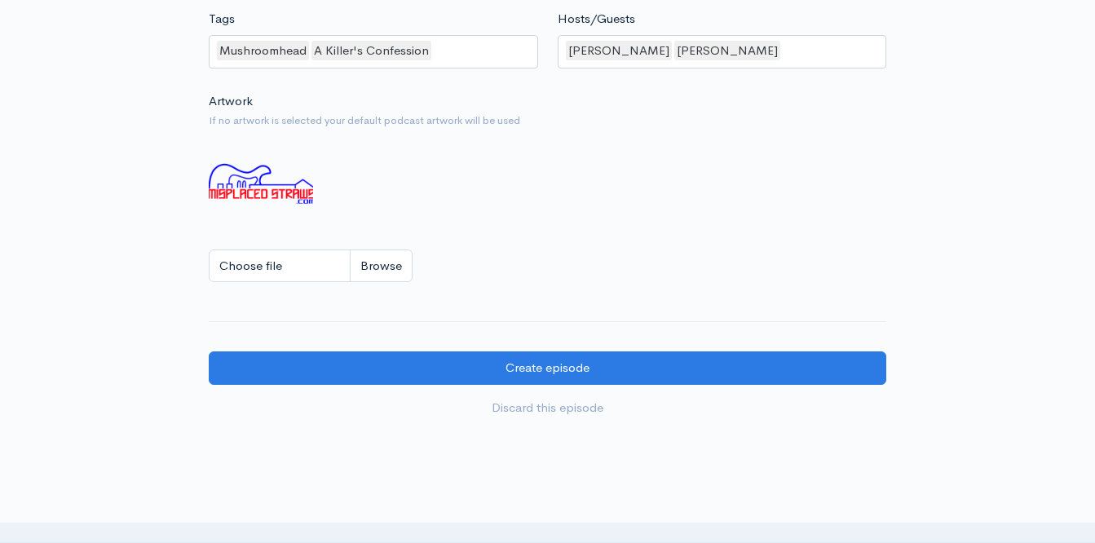
scroll to position [1319, 0]
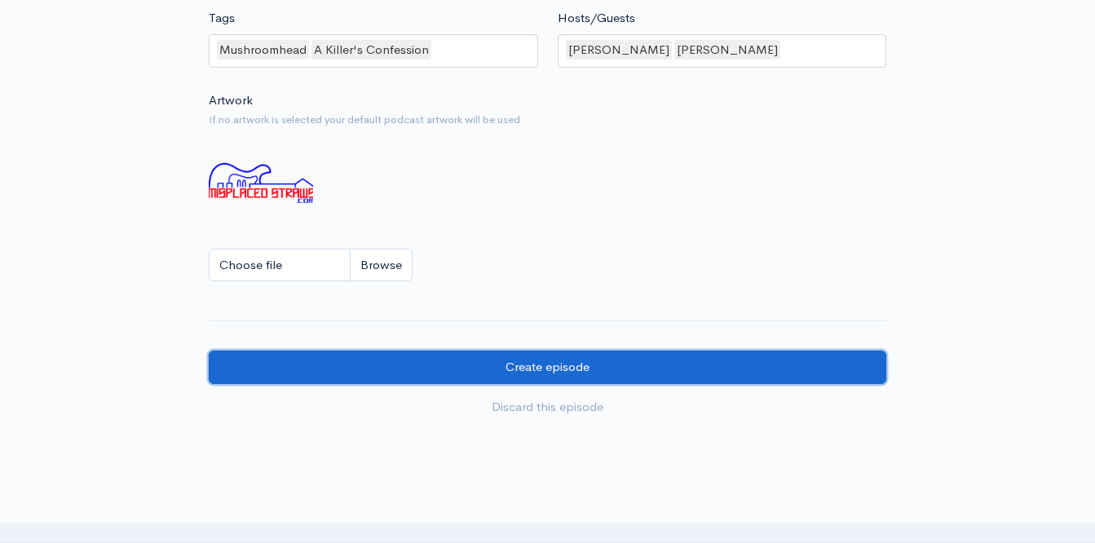
drag, startPoint x: 459, startPoint y: 363, endPoint x: 400, endPoint y: 365, distance: 59.6
click at [400, 365] on input "Create episode" at bounding box center [548, 367] width 678 height 33
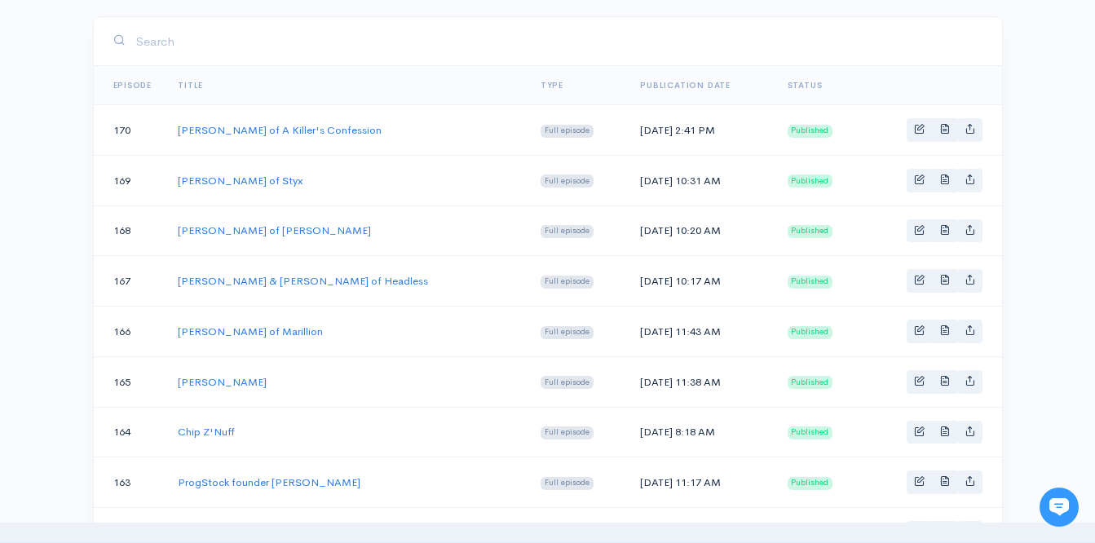
scroll to position [272, 0]
click at [228, 223] on link "[PERSON_NAME] of [PERSON_NAME]" at bounding box center [274, 230] width 193 height 14
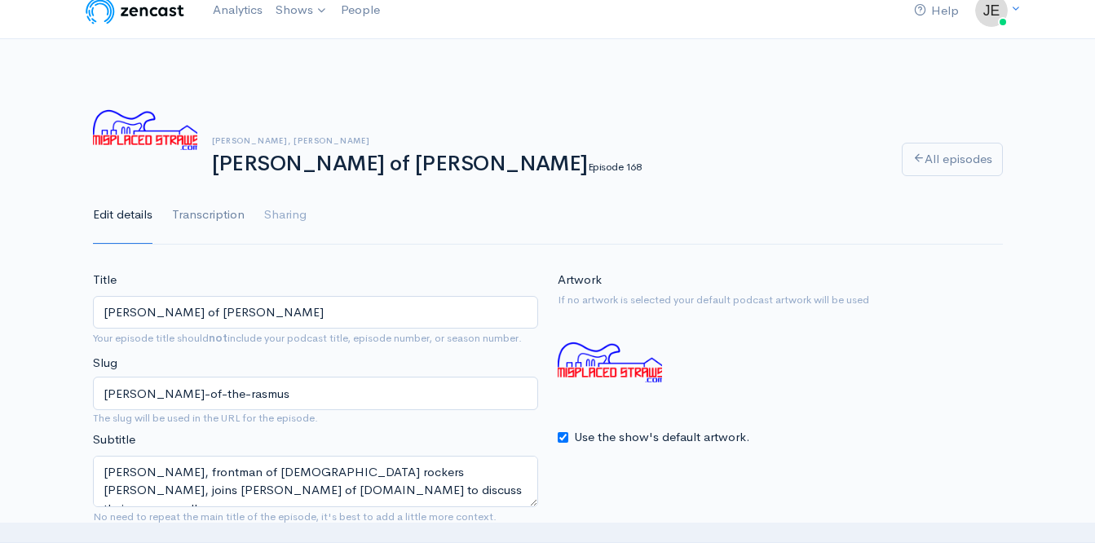
scroll to position [16, 0]
